Goal: Task Accomplishment & Management: Manage account settings

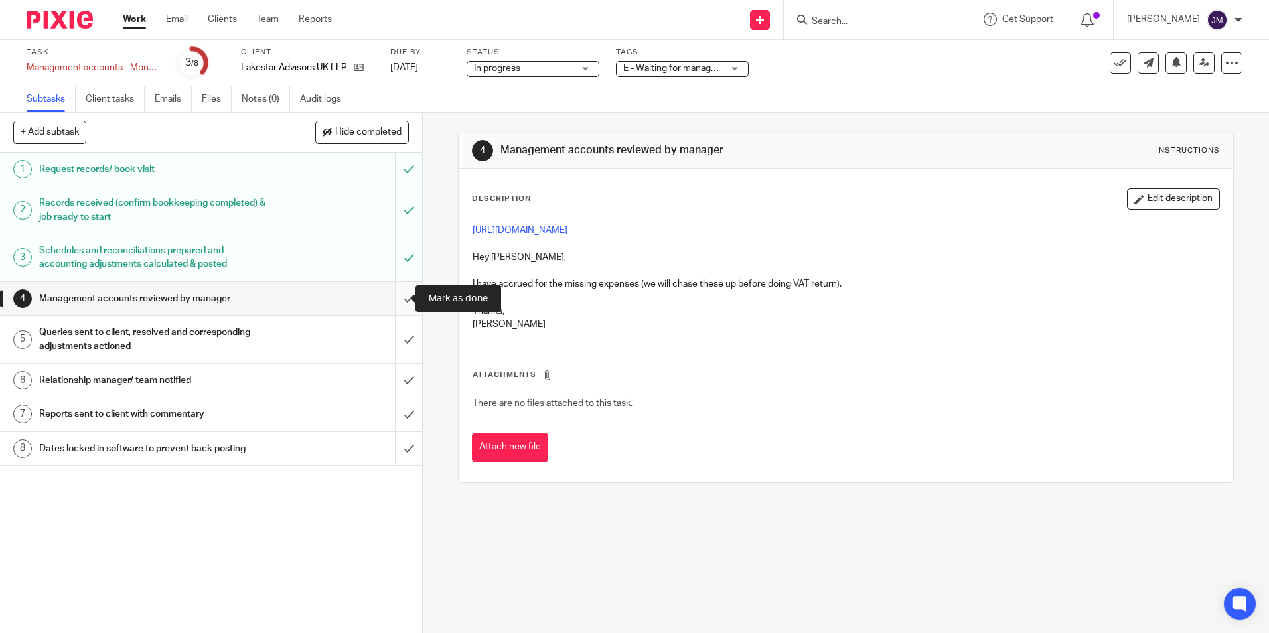
click at [392, 301] on input "submit" at bounding box center [211, 298] width 422 height 33
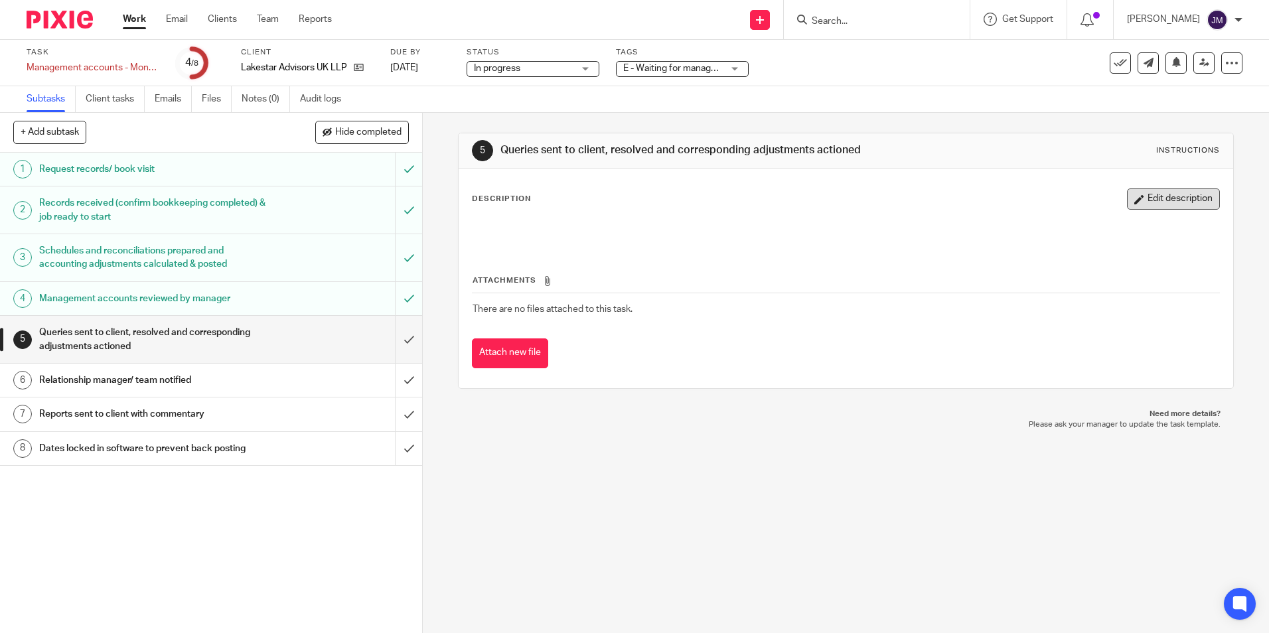
click at [1142, 204] on button "Edit description" at bounding box center [1173, 199] width 93 height 21
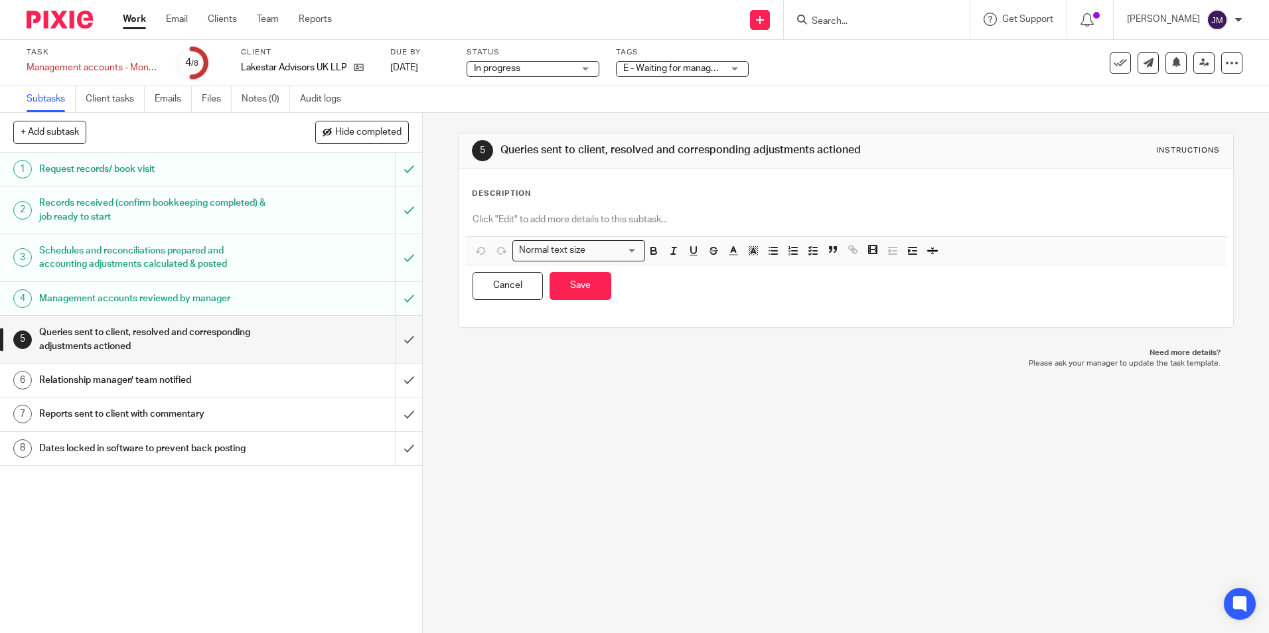
click at [856, 218] on p at bounding box center [846, 219] width 746 height 13
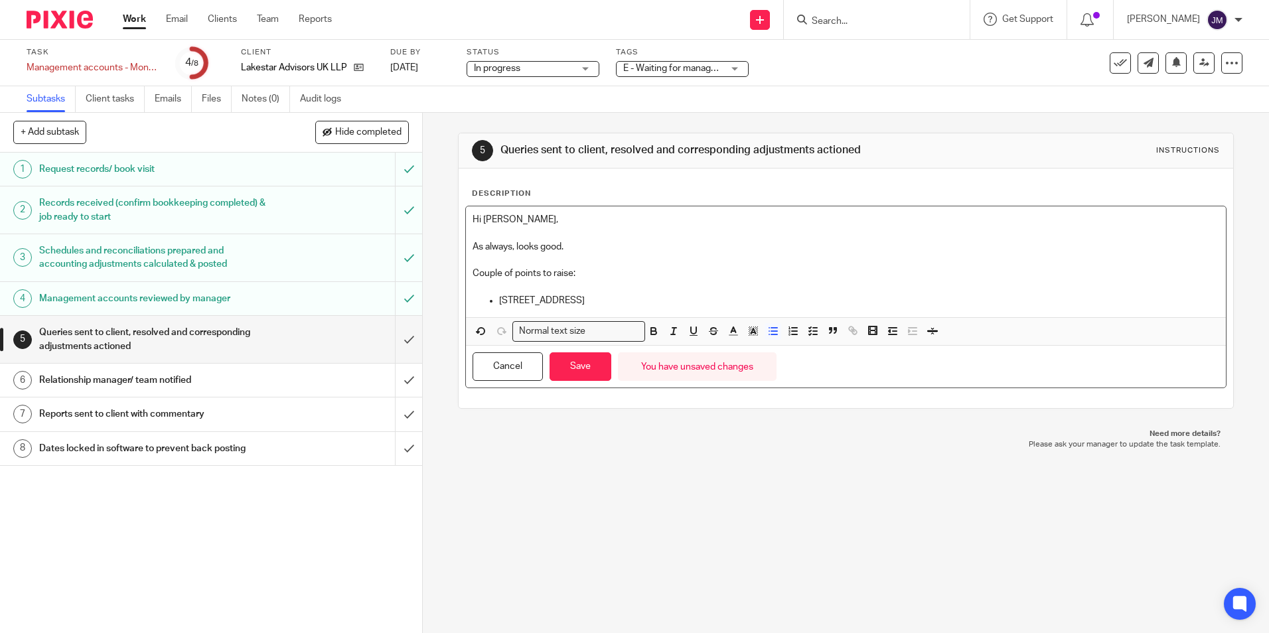
click at [565, 273] on p "Couple of points to raise:" at bounding box center [846, 273] width 746 height 13
click at [568, 272] on p "Couple of points to raise:" at bounding box center [846, 273] width 746 height 13
click at [606, 279] on p "Couple of points to raise ahead o fyear end:" at bounding box center [846, 273] width 746 height 13
click at [571, 304] on p "5 Hertford street" at bounding box center [859, 300] width 720 height 13
click at [896, 289] on p at bounding box center [846, 286] width 746 height 13
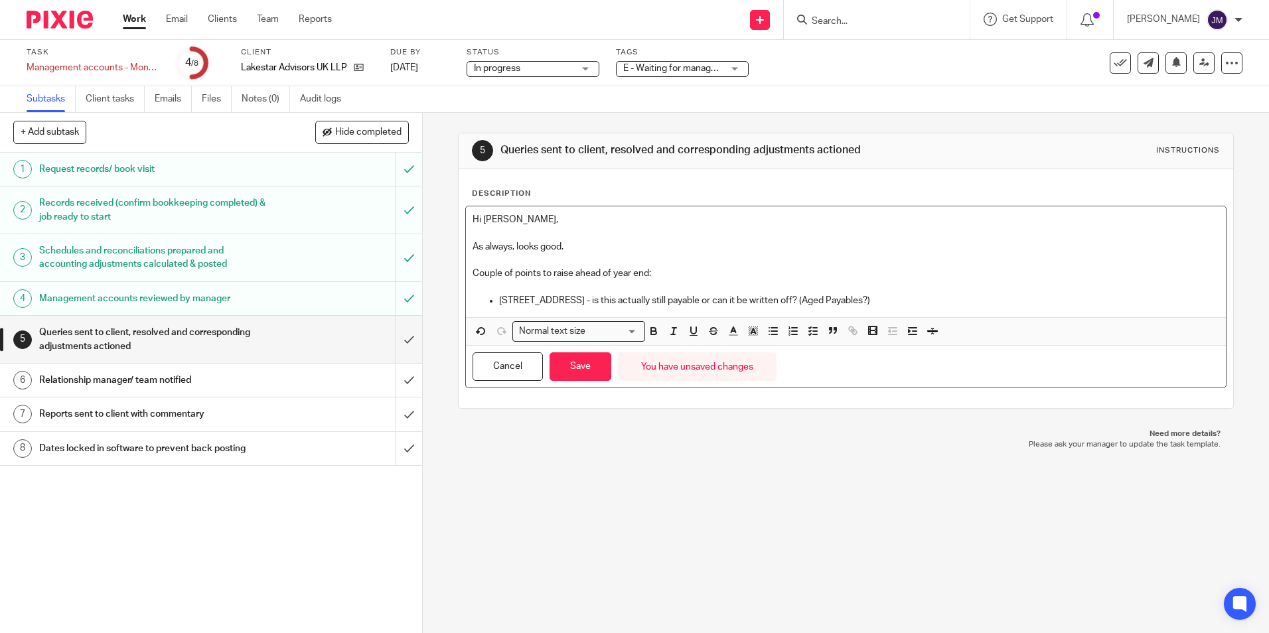
click at [897, 293] on p at bounding box center [846, 286] width 746 height 13
click at [894, 301] on p "[STREET_ADDRESS] - is this actually still payable or can it be written off? (Ag…" at bounding box center [859, 300] width 720 height 13
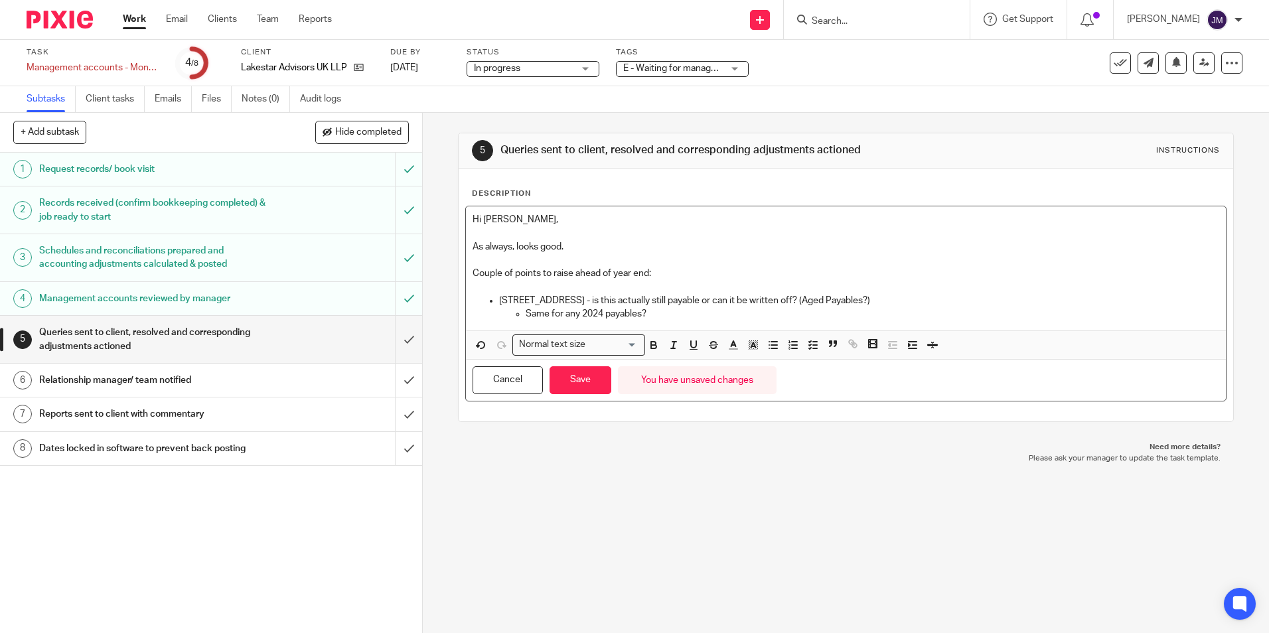
drag, startPoint x: 604, startPoint y: 277, endPoint x: 585, endPoint y: 279, distance: 19.4
click at [606, 277] on p "Couple of points to raise ahead of year end:" at bounding box center [846, 273] width 746 height 13
click at [473, 272] on p "Couple of points to raise ahead of year end:" at bounding box center [846, 273] width 746 height 13
click at [683, 313] on p "Same for any 2024 payables?" at bounding box center [872, 313] width 693 height 13
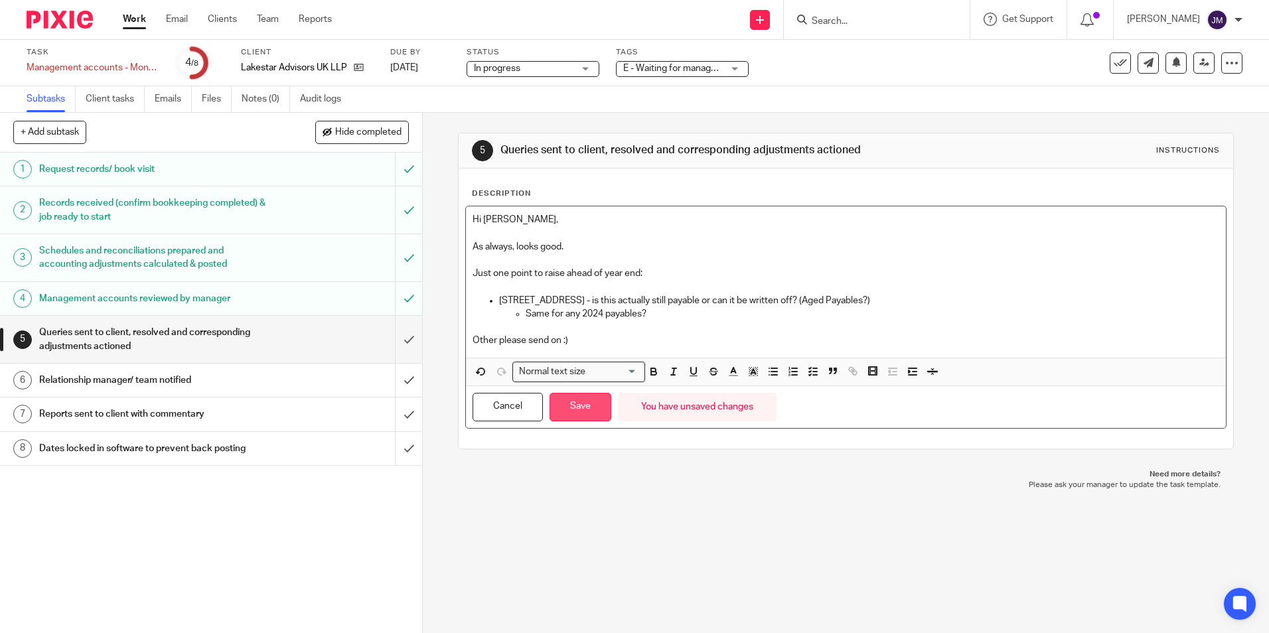
click at [560, 401] on button "Save" at bounding box center [581, 407] width 62 height 29
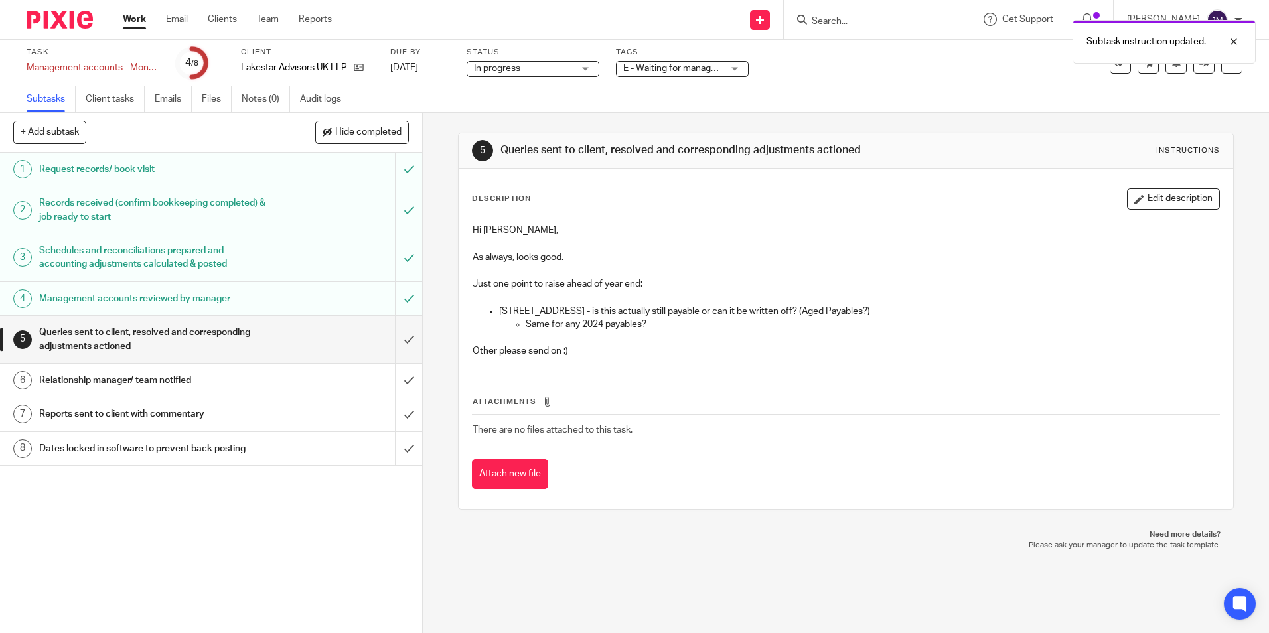
click at [564, 68] on span "In progress" at bounding box center [524, 69] width 100 height 14
click at [549, 117] on li "In progress" at bounding box center [532, 117] width 131 height 27
click at [665, 76] on div "E - Waiting for manager review/approval" at bounding box center [682, 69] width 133 height 16
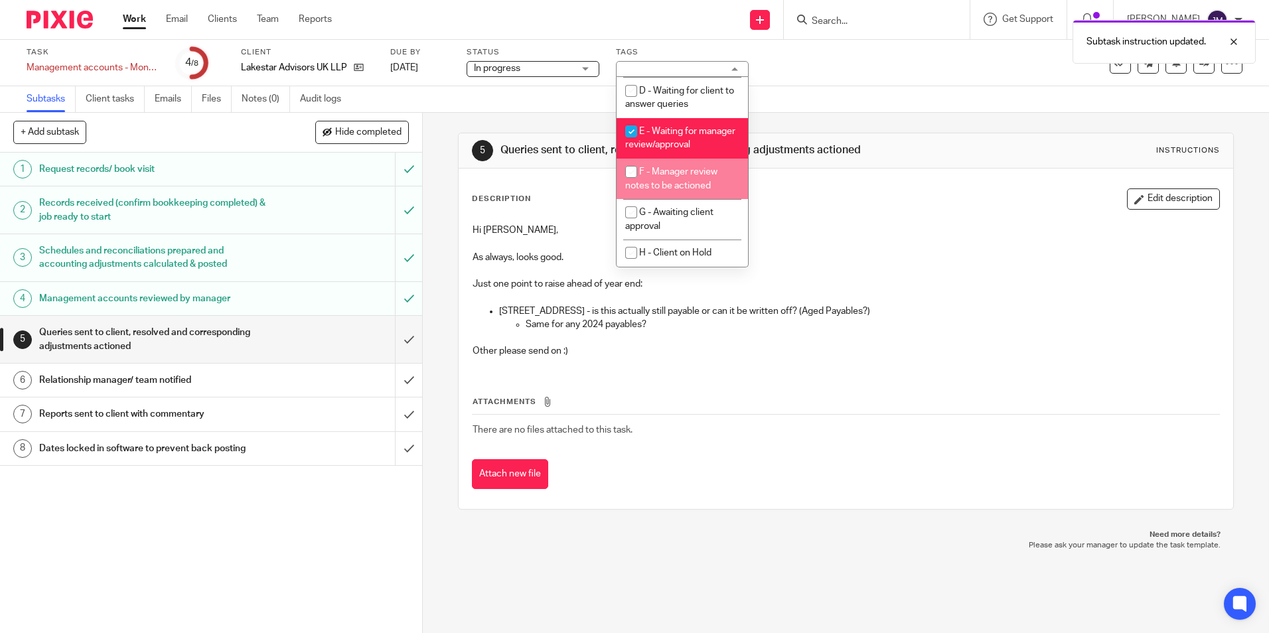
scroll to position [133, 0]
click at [684, 181] on li "F - Manager review notes to be actioned" at bounding box center [682, 179] width 131 height 41
checkbox input "true"
click at [689, 125] on li "E - Waiting for manager review/approval" at bounding box center [682, 138] width 131 height 41
checkbox input "false"
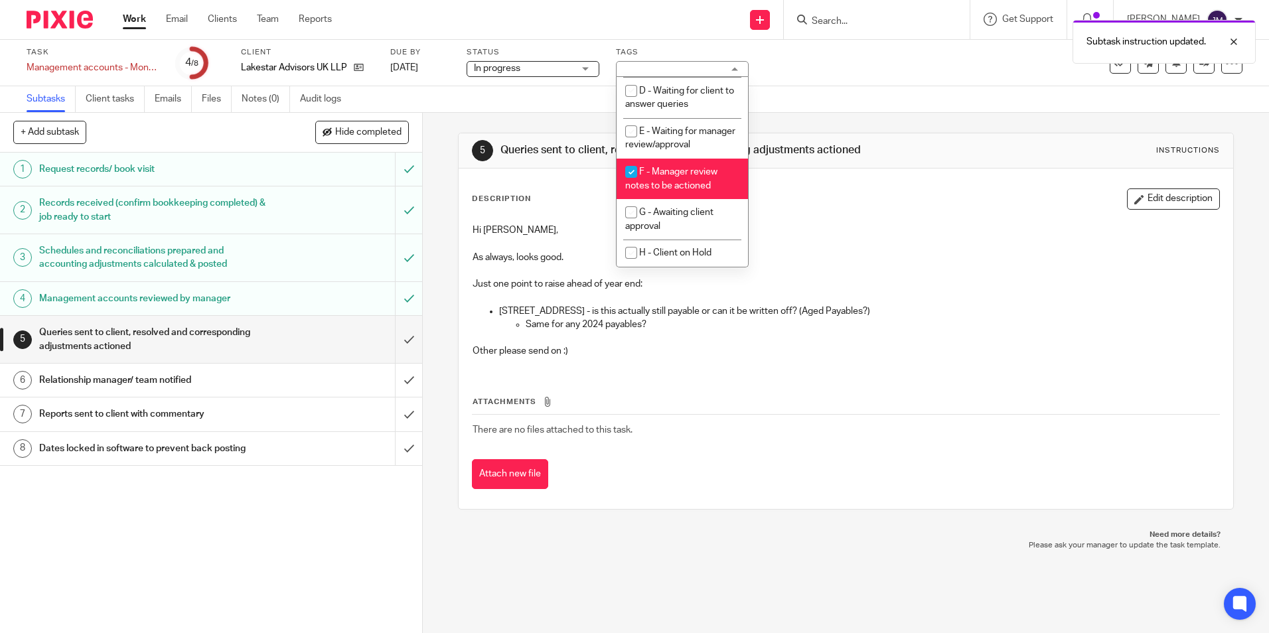
click at [952, 90] on div "Subtasks Client tasks Emails Files Notes (0) Audit logs" at bounding box center [634, 99] width 1269 height 27
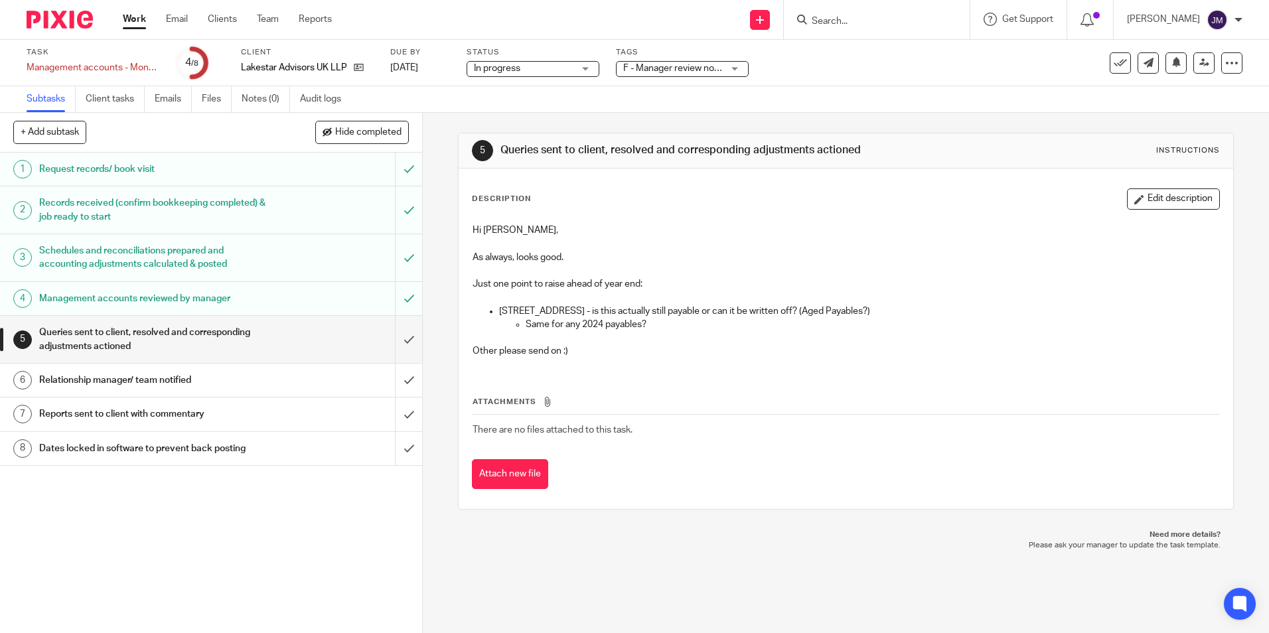
click at [1200, 74] on div "Task Management accounts - Monthly Save Management accounts - Monthly 4 /8 Clie…" at bounding box center [635, 63] width 1216 height 32
click at [1195, 68] on link at bounding box center [1204, 62] width 21 height 21
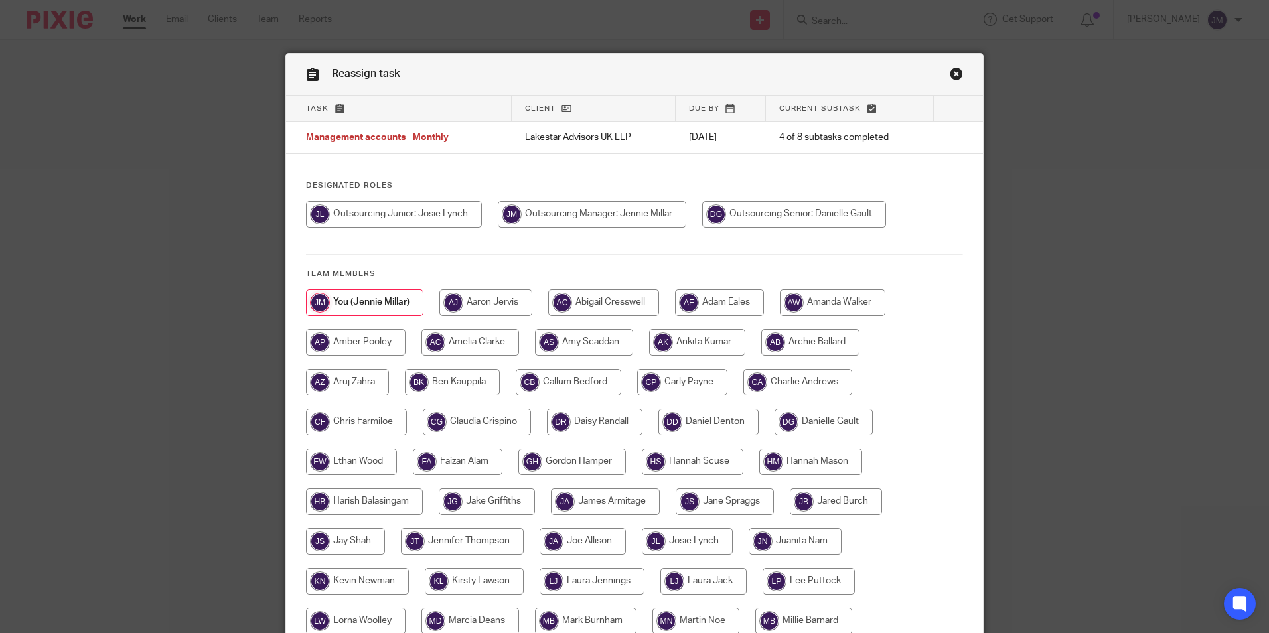
click at [779, 220] on input "radio" at bounding box center [794, 214] width 184 height 27
radio input "true"
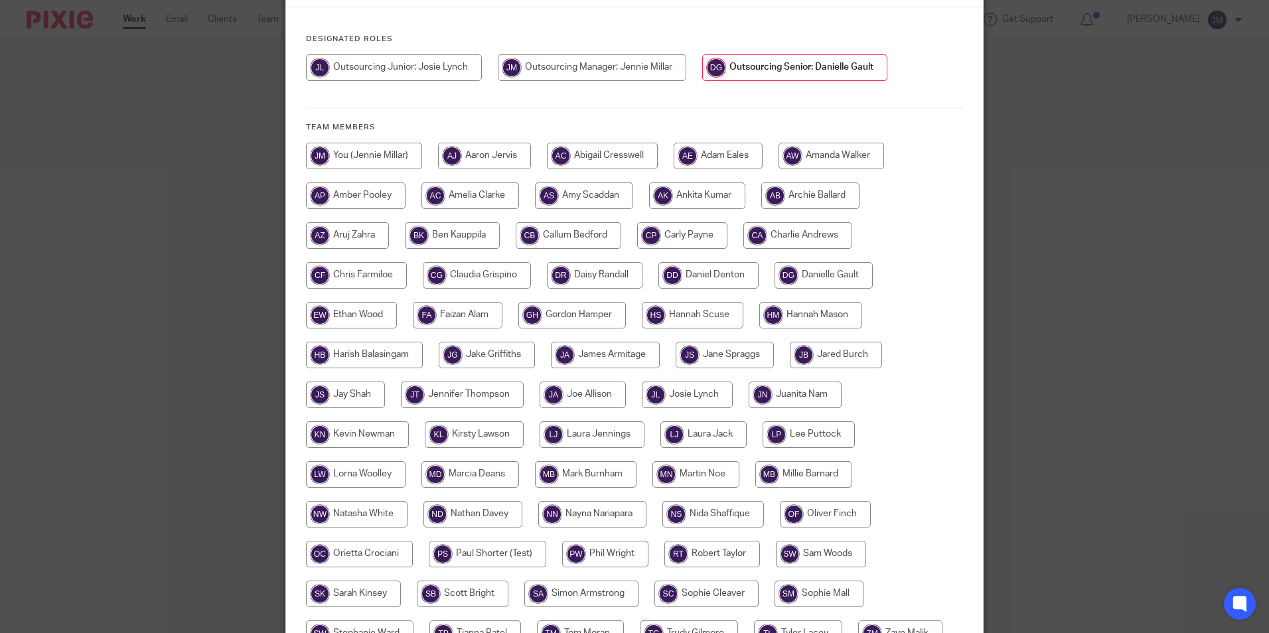
scroll to position [284, 0]
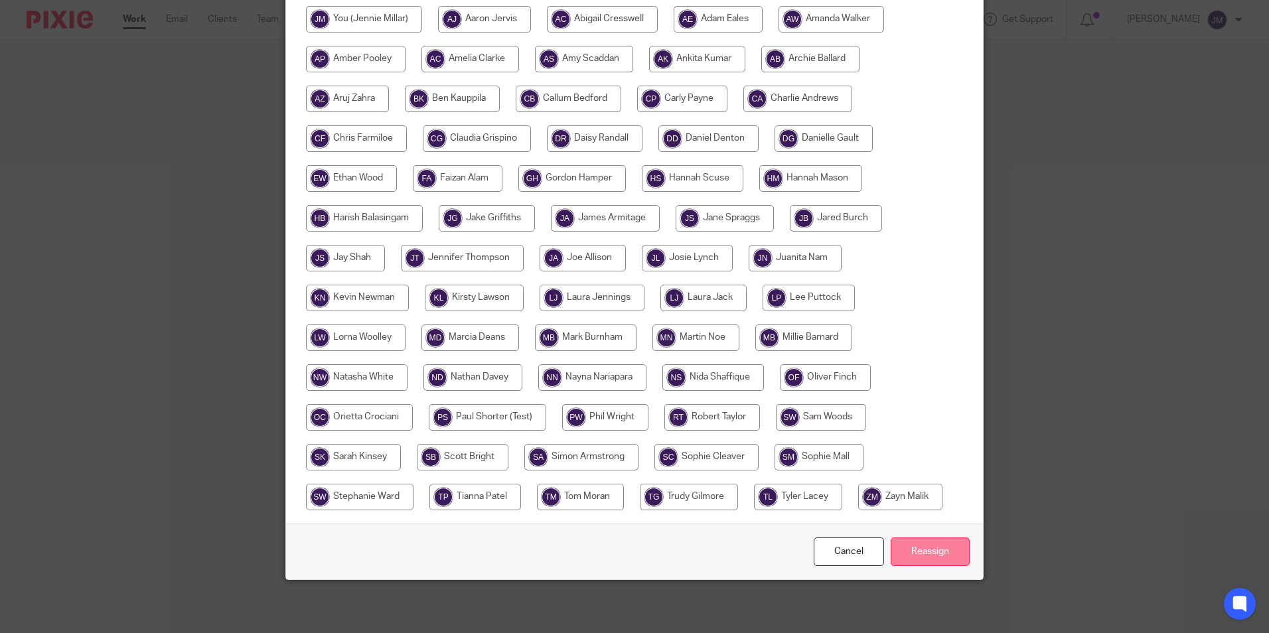
click at [943, 566] on input "Reassign" at bounding box center [930, 552] width 79 height 29
